Goal: Navigation & Orientation: Find specific page/section

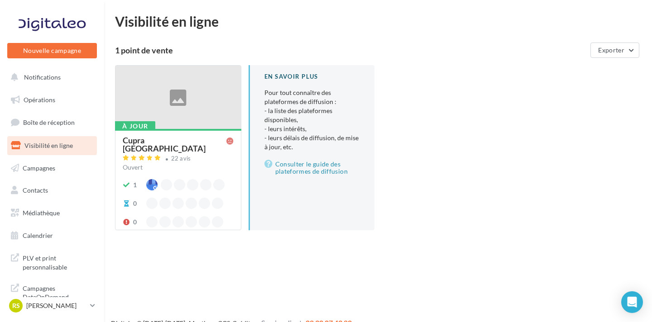
click at [84, 110] on ul "Opérations Boîte de réception Visibilité en ligne Campagnes Contacts Mes cibles…" at bounding box center [52, 168] width 97 height 162
click at [83, 104] on link "Opérations" at bounding box center [51, 100] width 93 height 19
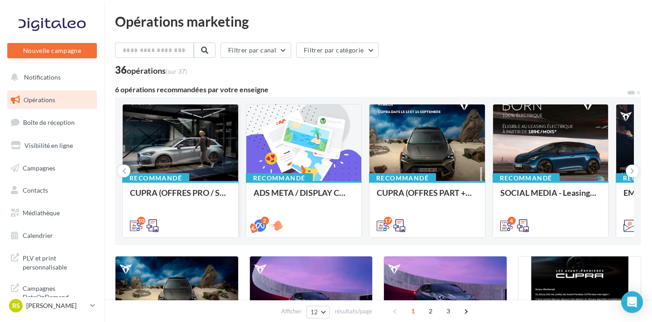
click at [204, 153] on div at bounding box center [180, 143] width 115 height 77
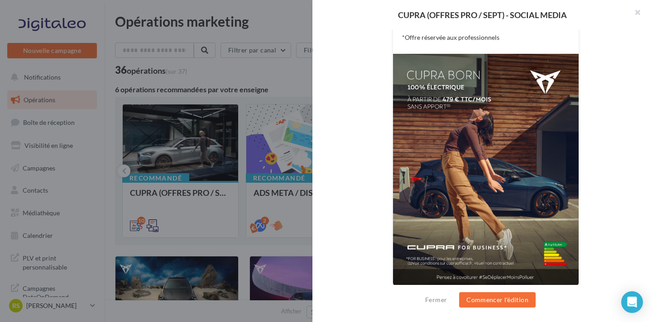
scroll to position [237, 0]
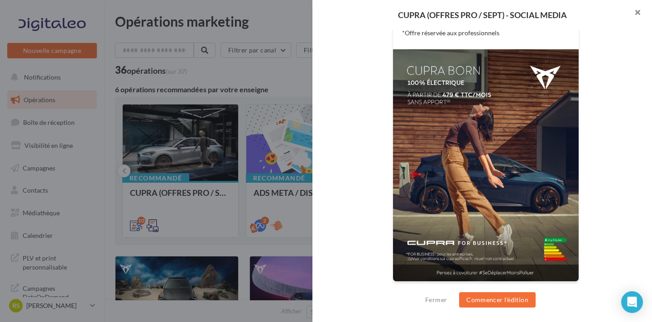
click at [634, 18] on button "button" at bounding box center [634, 13] width 36 height 27
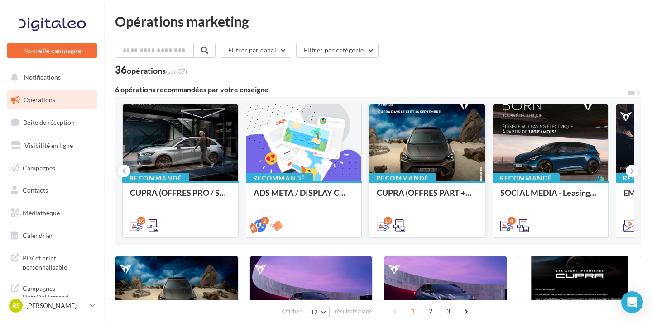
click at [413, 145] on div at bounding box center [426, 143] width 115 height 77
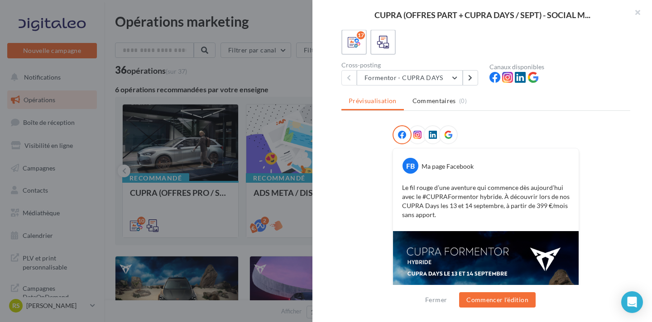
scroll to position [28, 0]
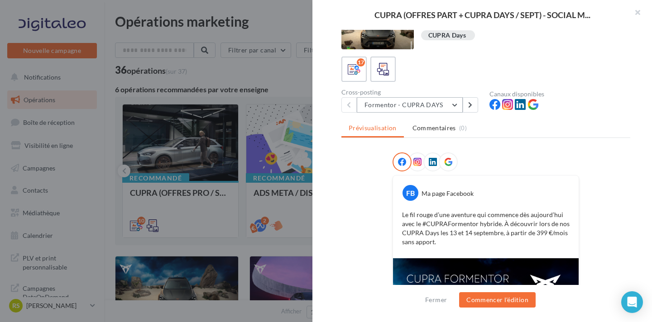
click at [449, 106] on button "Formentor - CUPRA DAYS" at bounding box center [410, 104] width 106 height 15
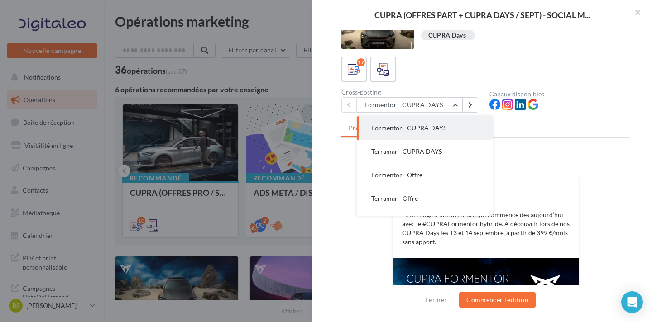
click at [449, 147] on button "Terramar - CUPRA DAYS" at bounding box center [425, 152] width 136 height 24
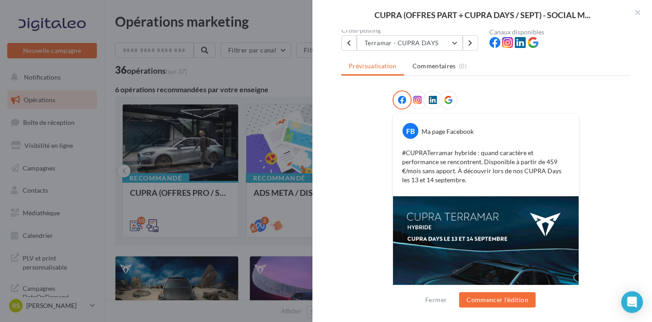
scroll to position [72, 0]
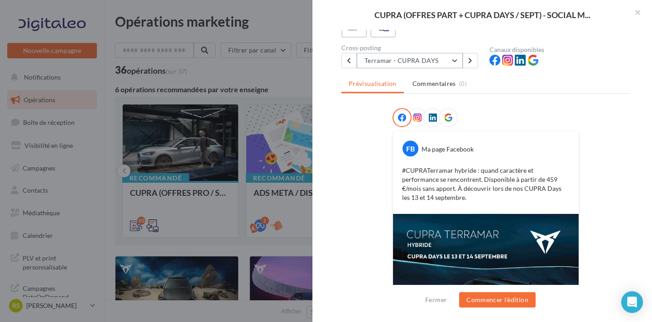
click at [437, 58] on button "Terramar - CUPRA DAYS" at bounding box center [410, 60] width 106 height 15
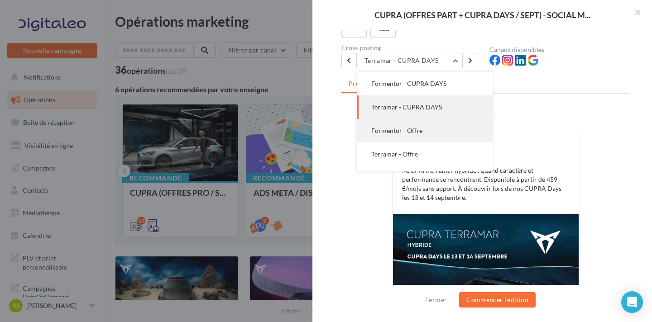
click at [441, 126] on button "Formentor - Offre" at bounding box center [425, 131] width 136 height 24
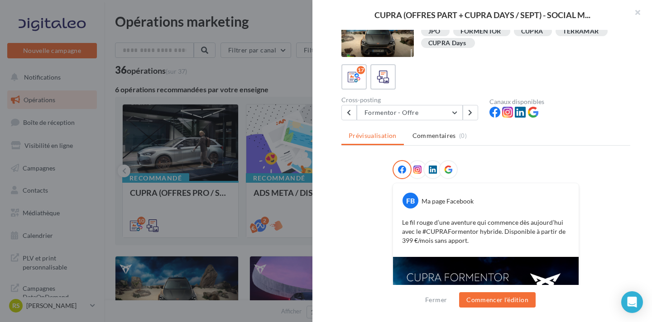
scroll to position [0, 0]
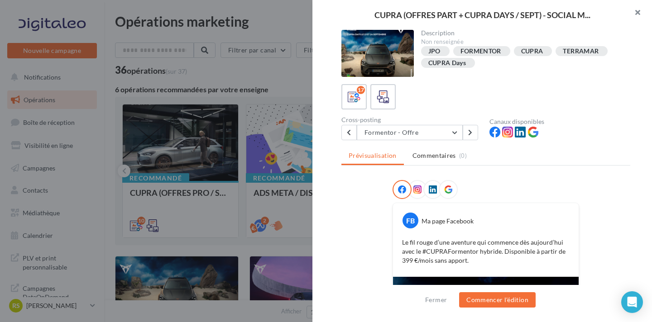
click at [635, 15] on button "button" at bounding box center [634, 13] width 36 height 27
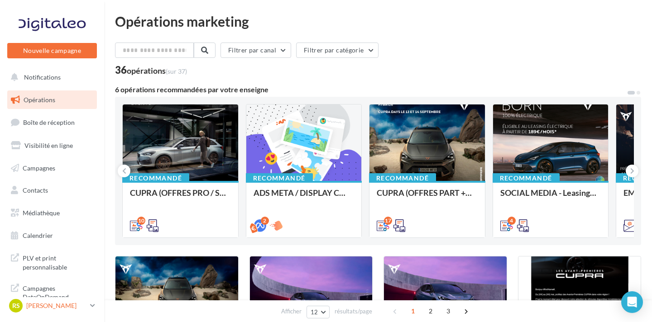
click at [83, 310] on p "[PERSON_NAME]" at bounding box center [56, 306] width 60 height 9
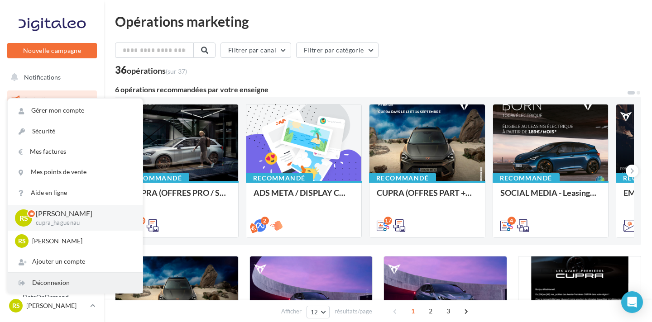
click at [82, 286] on div "Déconnexion" at bounding box center [75, 283] width 135 height 20
